Goal: Book appointment/travel/reservation

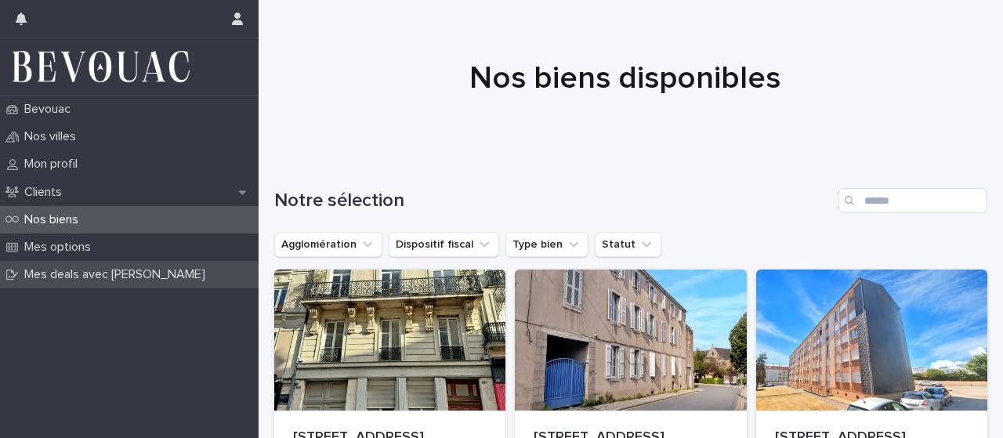
click at [140, 269] on p "Mes deals avec [PERSON_NAME]" at bounding box center [118, 274] width 200 height 15
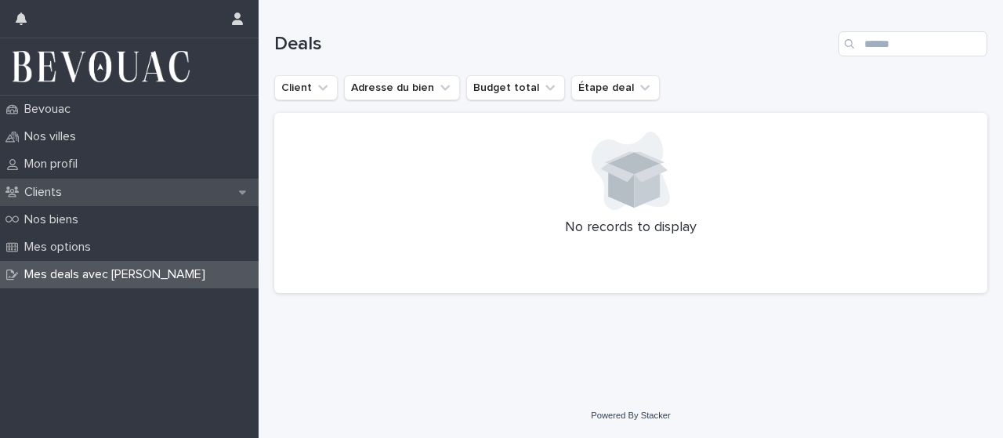
click at [92, 185] on div "Clients" at bounding box center [129, 192] width 259 height 27
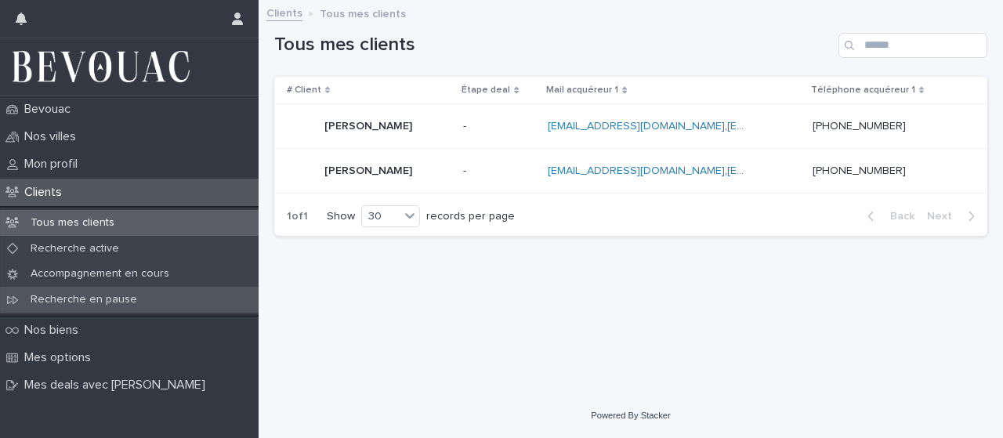
click at [90, 293] on p "Recherche en pause" at bounding box center [84, 299] width 132 height 13
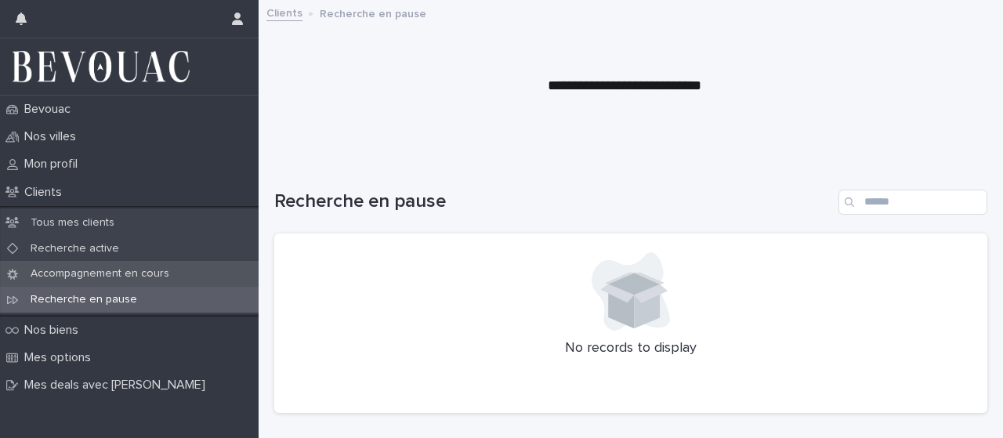
click at [96, 283] on div "Accompagnement en cours" at bounding box center [129, 274] width 259 height 26
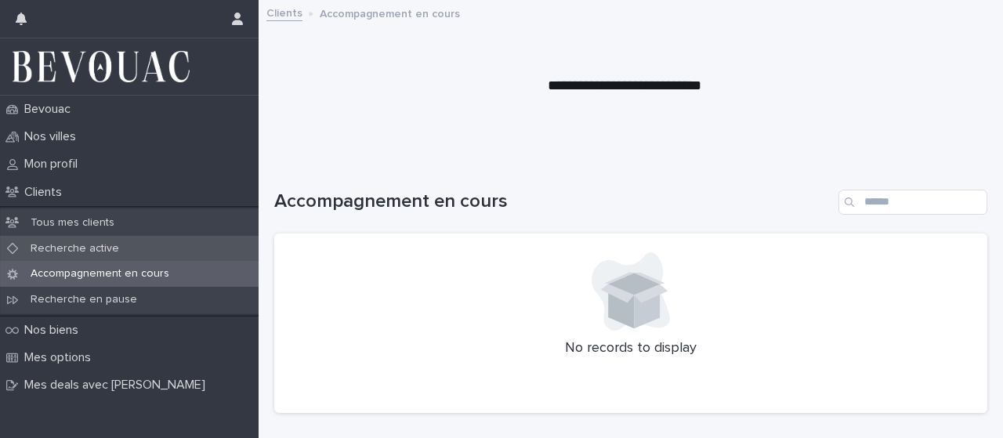
click at [108, 248] on p "Recherche active" at bounding box center [75, 248] width 114 height 13
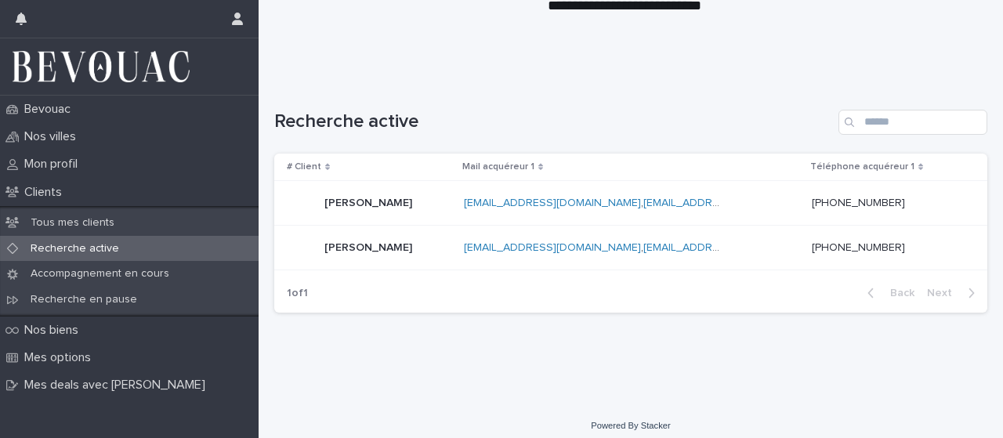
scroll to position [89, 0]
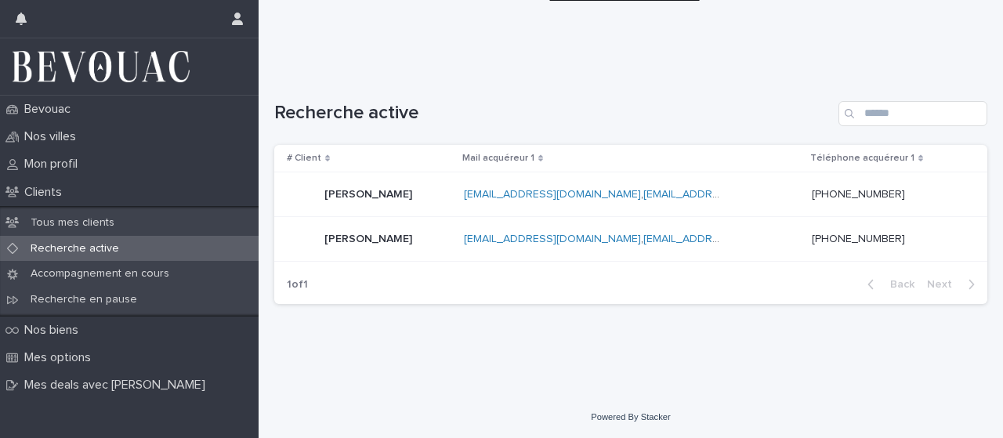
click at [419, 231] on div "[PERSON_NAME]" at bounding box center [369, 238] width 165 height 31
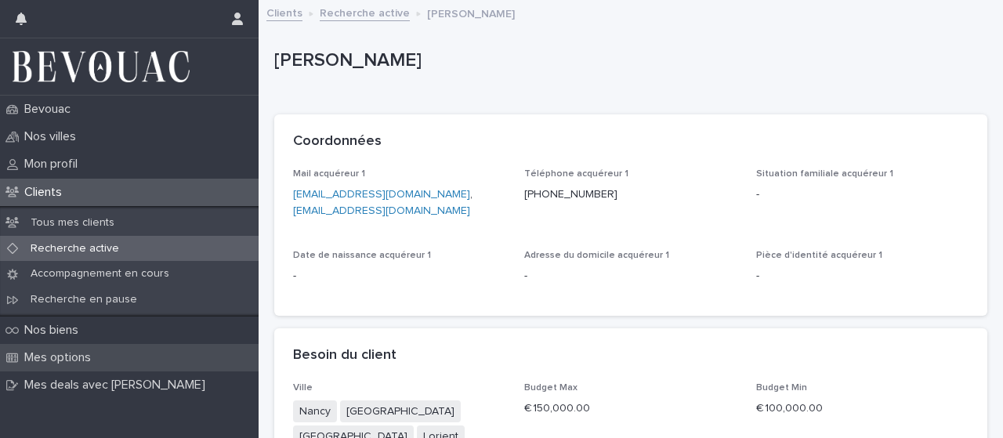
click at [49, 350] on p "Mes options" at bounding box center [60, 357] width 85 height 15
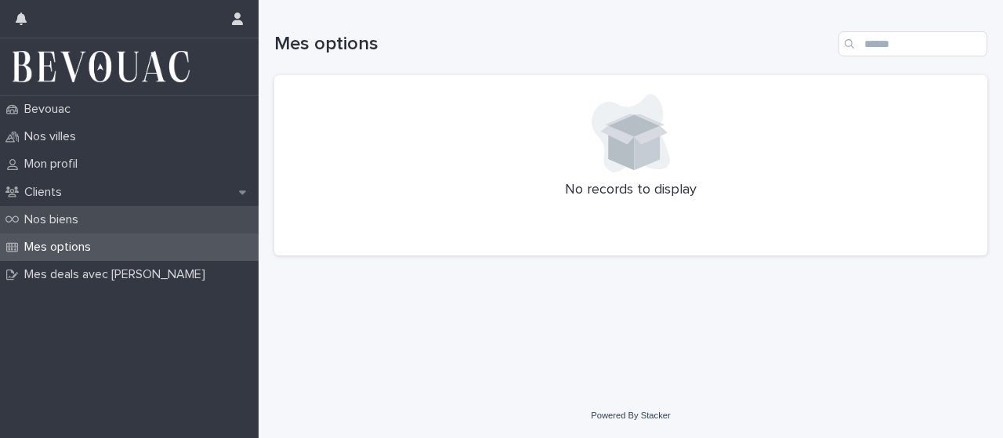
click at [78, 212] on p "Nos biens" at bounding box center [54, 219] width 73 height 15
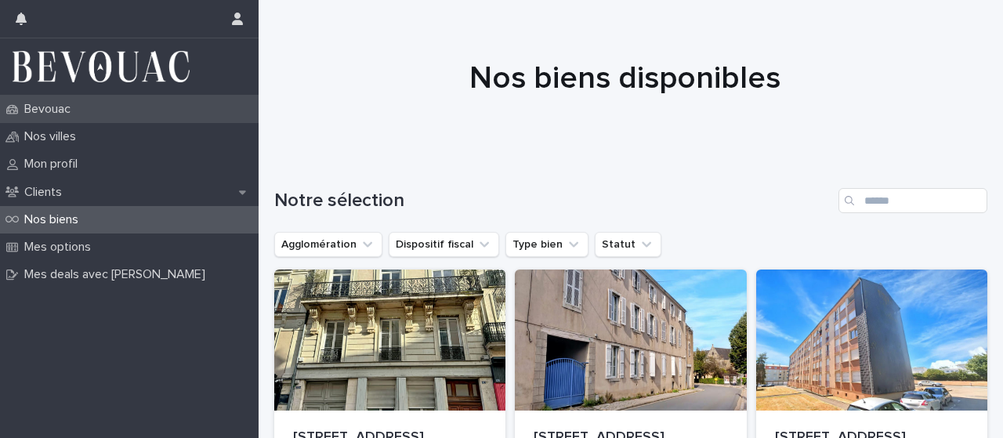
click at [83, 115] on p "Bevouac" at bounding box center [50, 109] width 65 height 15
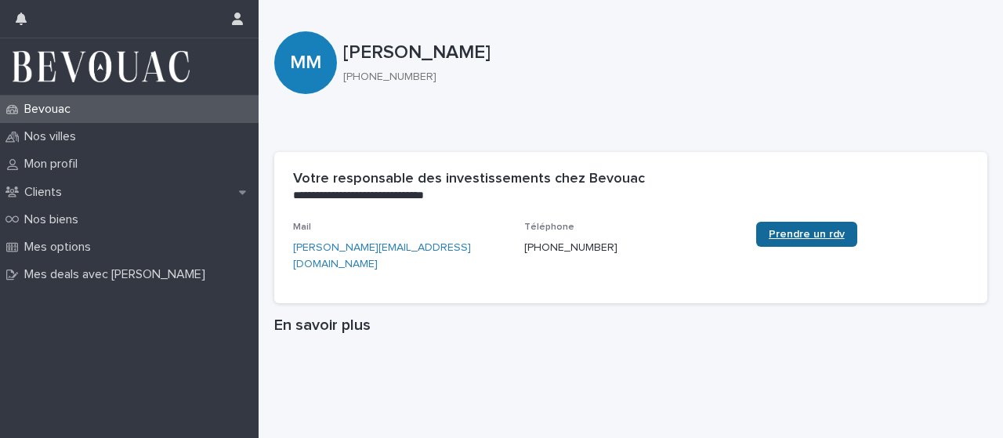
click at [791, 233] on span "Prendre un rdv" at bounding box center [807, 234] width 76 height 11
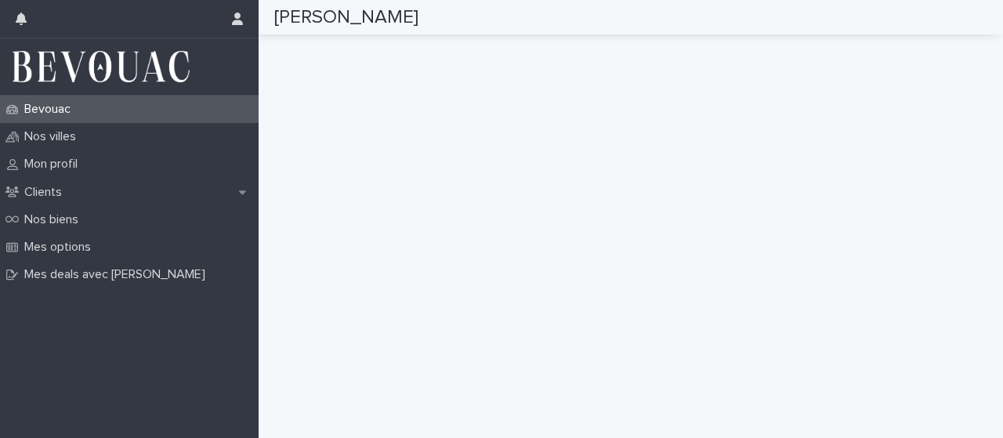
scroll to position [436, 0]
click at [237, 20] on icon "button" at bounding box center [237, 19] width 11 height 13
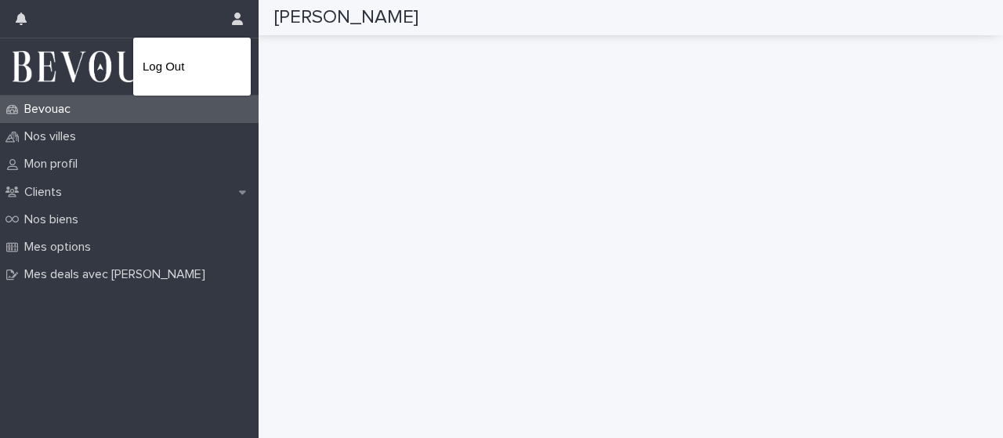
scroll to position [0, 0]
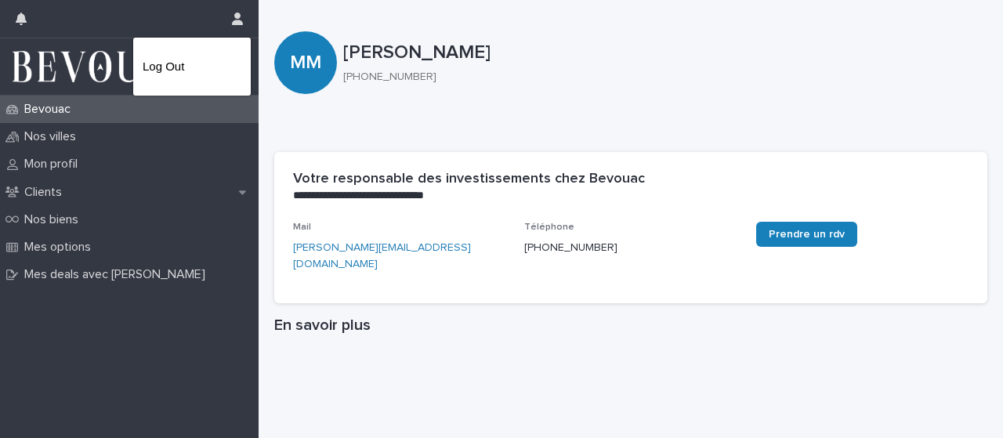
drag, startPoint x: 996, startPoint y: 42, endPoint x: 1003, endPoint y: 111, distance: 69.3
click at [1003, 111] on div at bounding box center [501, 219] width 1003 height 438
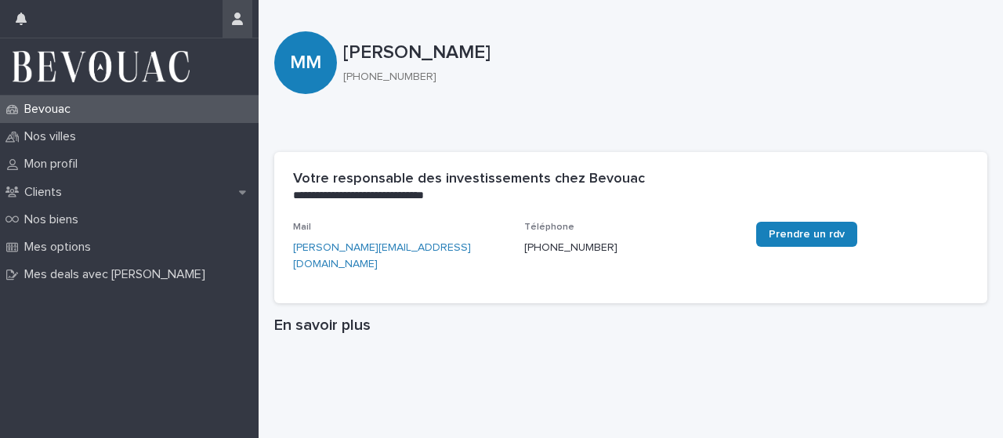
click at [236, 16] on icon "button" at bounding box center [237, 19] width 11 height 13
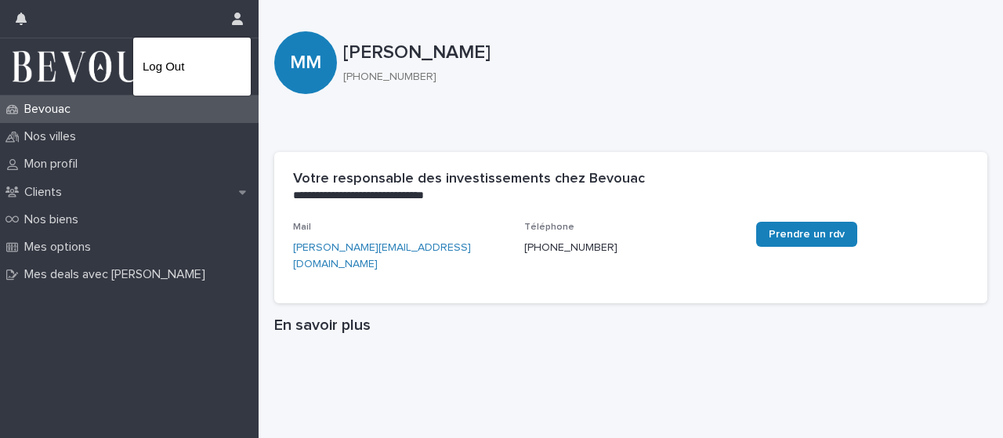
click at [21, 26] on div at bounding box center [501, 219] width 1003 height 438
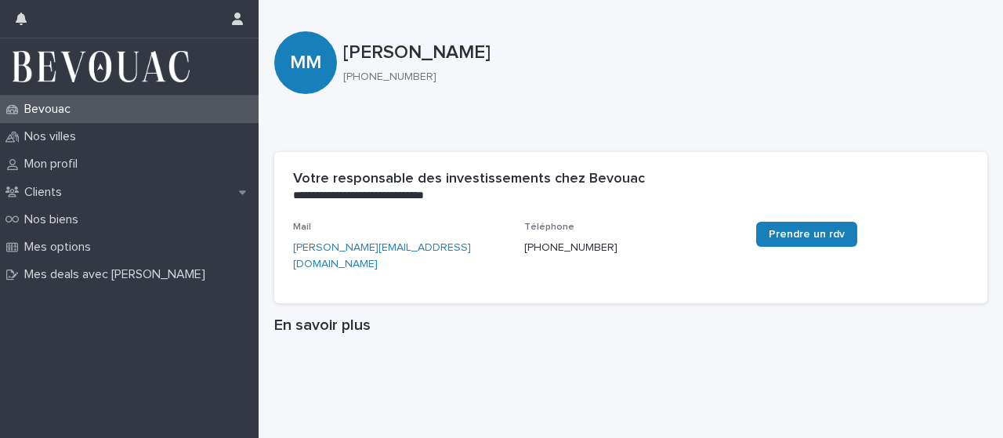
click at [21, 26] on button "button" at bounding box center [21, 19] width 30 height 38
click at [143, 117] on div "Bevouac" at bounding box center [129, 109] width 259 height 27
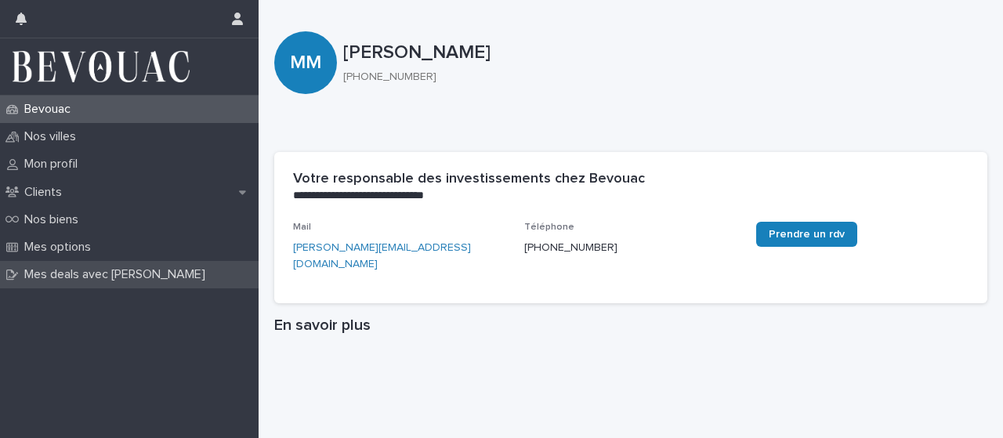
click at [77, 285] on div "Mes deals avec [PERSON_NAME]" at bounding box center [129, 274] width 259 height 27
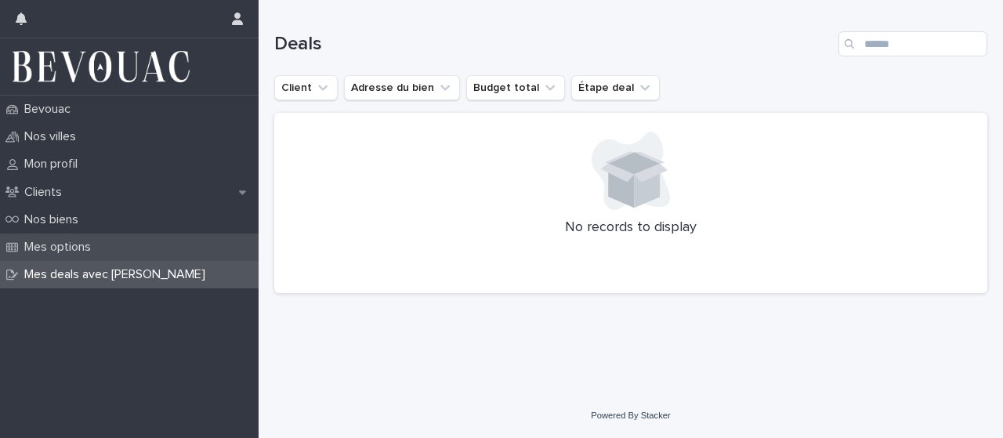
click at [78, 243] on p "Mes options" at bounding box center [60, 247] width 85 height 15
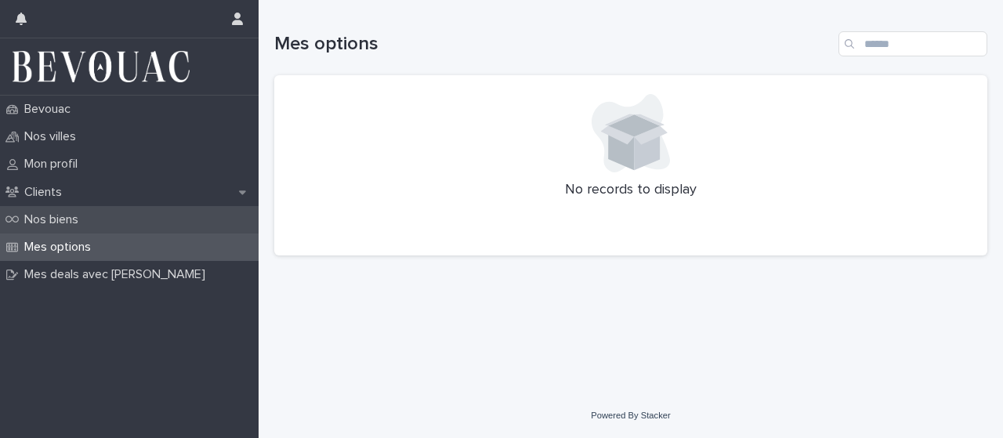
click at [73, 227] on p "Nos biens" at bounding box center [54, 219] width 73 height 15
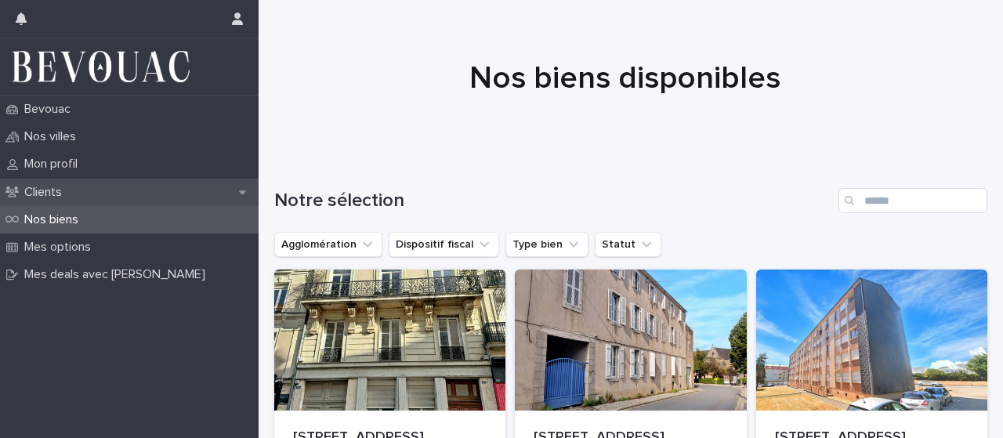
click at [68, 201] on div "Clients" at bounding box center [129, 192] width 259 height 27
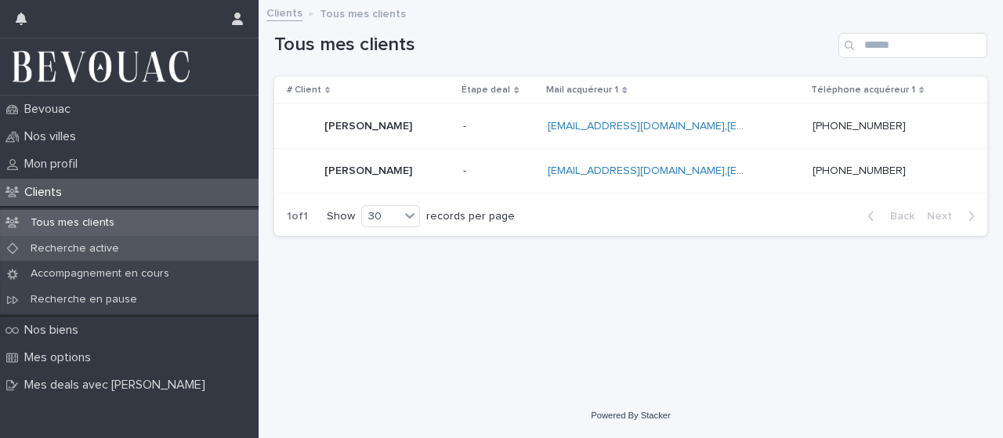
click at [94, 239] on div "Recherche active" at bounding box center [129, 249] width 259 height 26
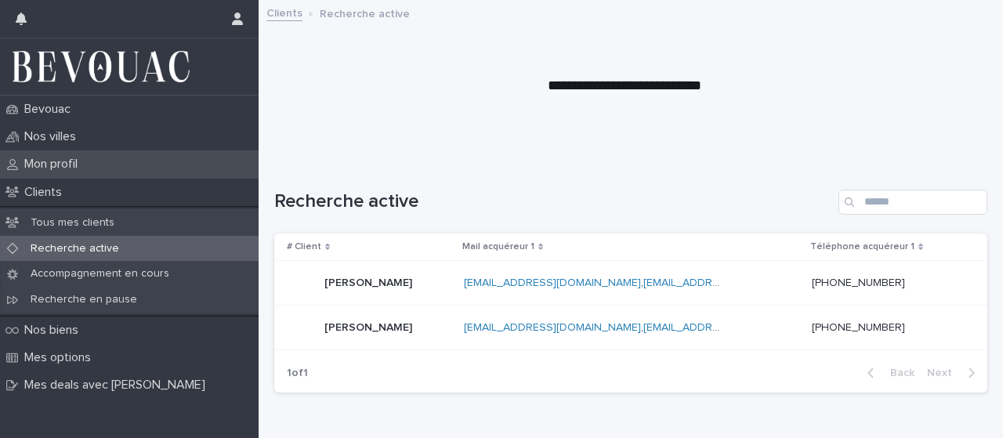
click at [51, 175] on div "Mon profil" at bounding box center [129, 164] width 259 height 27
